Goal: Check status: Check status

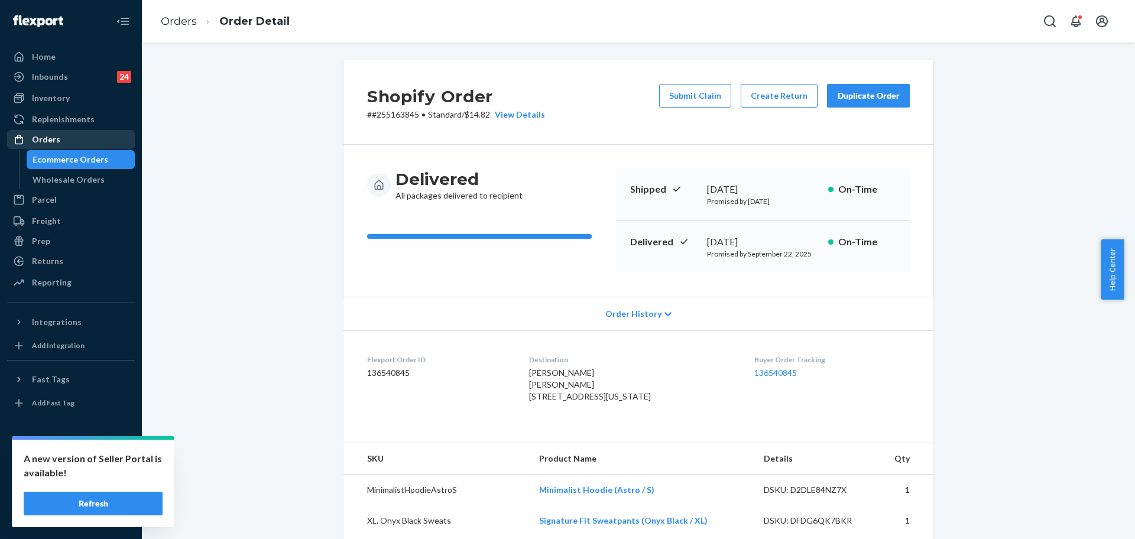
click at [33, 132] on div "Orders" at bounding box center [70, 139] width 125 height 17
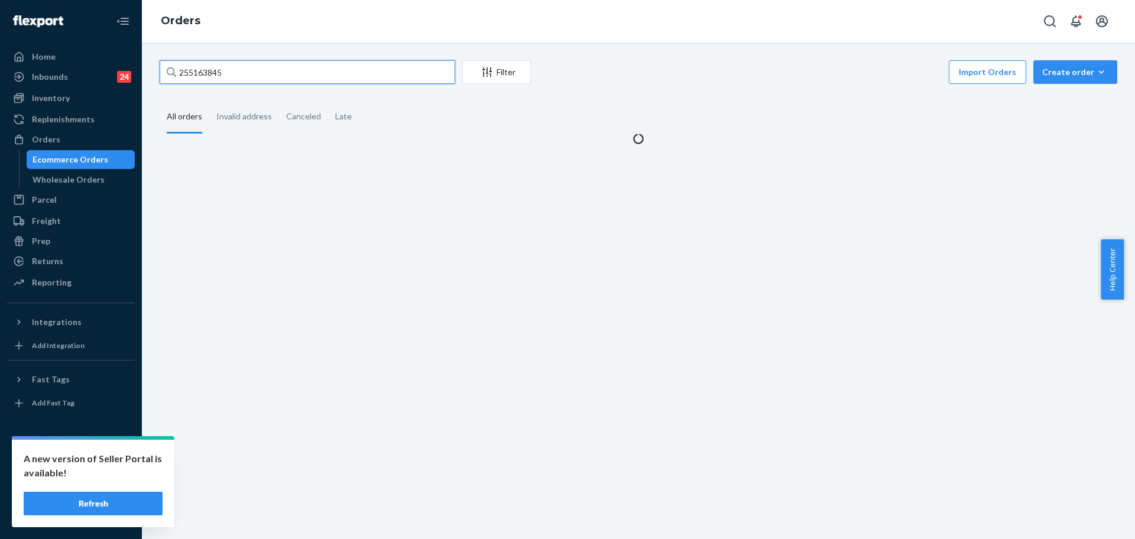
click at [219, 80] on input "255163845" at bounding box center [308, 72] width 296 height 24
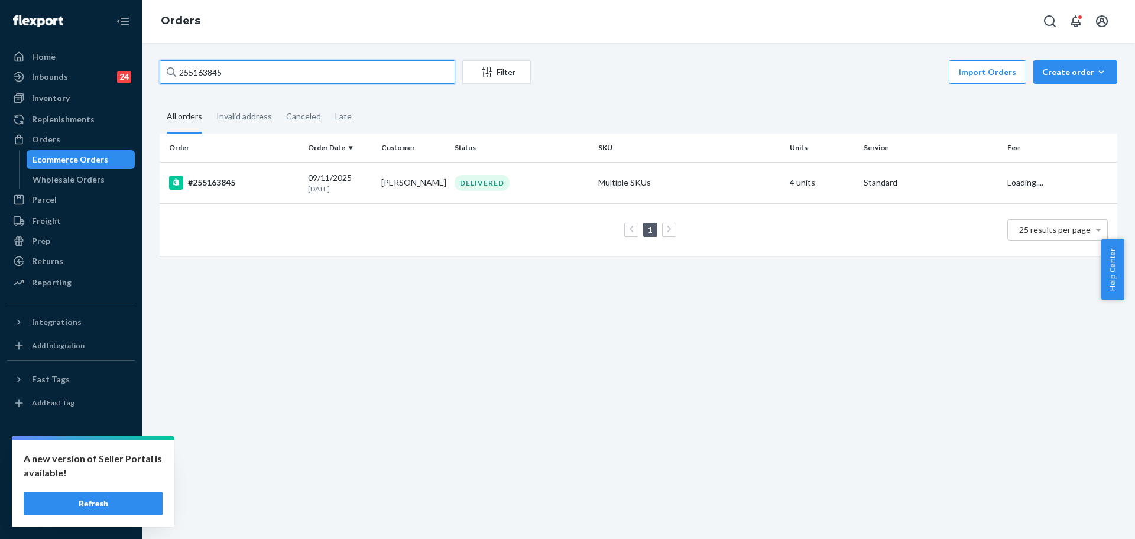
click at [219, 80] on input "255163845" at bounding box center [308, 72] width 296 height 24
paste input "71130"
type input "255171130"
click at [286, 179] on div "#255171130" at bounding box center [233, 183] width 129 height 14
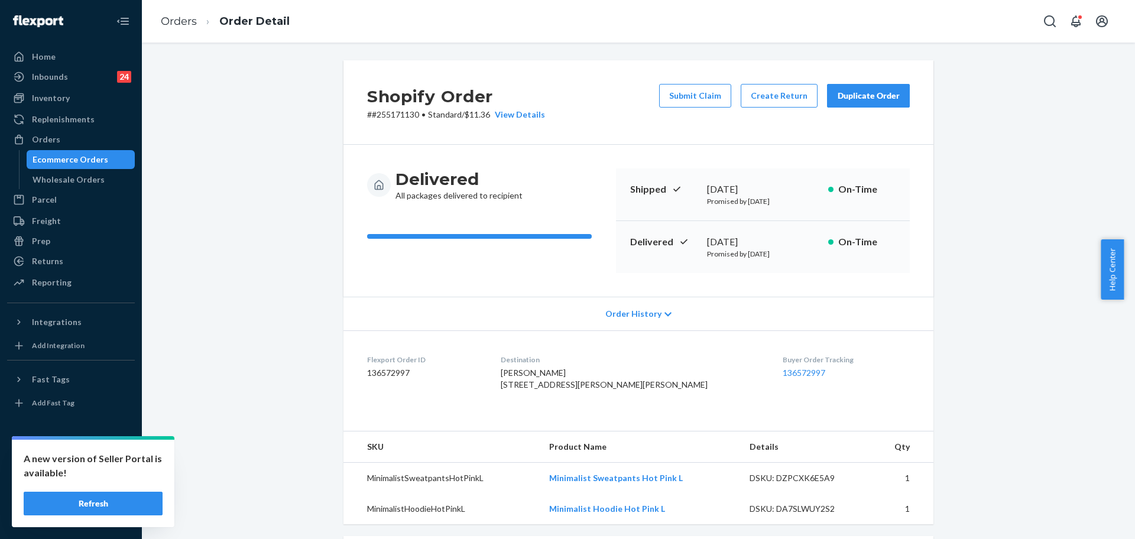
click at [392, 113] on p "# #255171130 • Standard / $11.36 View Details" at bounding box center [456, 115] width 178 height 12
copy p "255171130"
